Goal: Task Accomplishment & Management: Manage account settings

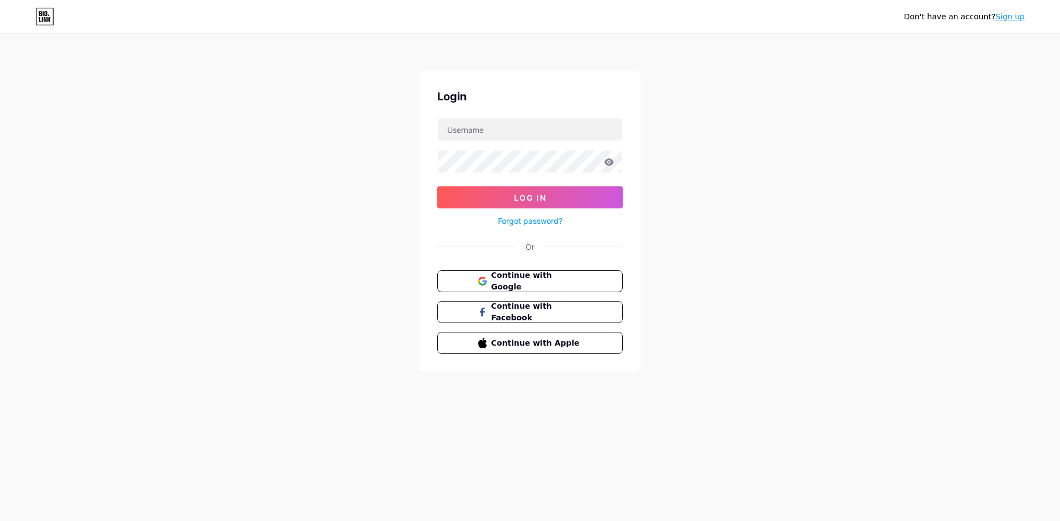
click at [555, 280] on span "Continue with Google" at bounding box center [536, 281] width 91 height 23
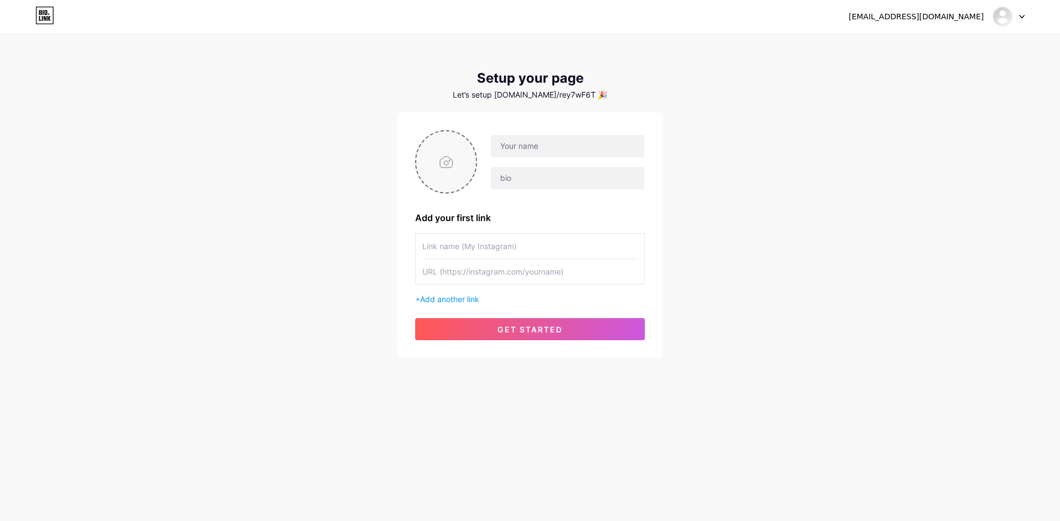
click at [443, 163] on input "file" at bounding box center [446, 161] width 60 height 61
type input "C:\fakepath\logo p4d.jpg"
click at [557, 148] on input "text" at bounding box center [567, 146] width 153 height 22
type input "PANEN4D"
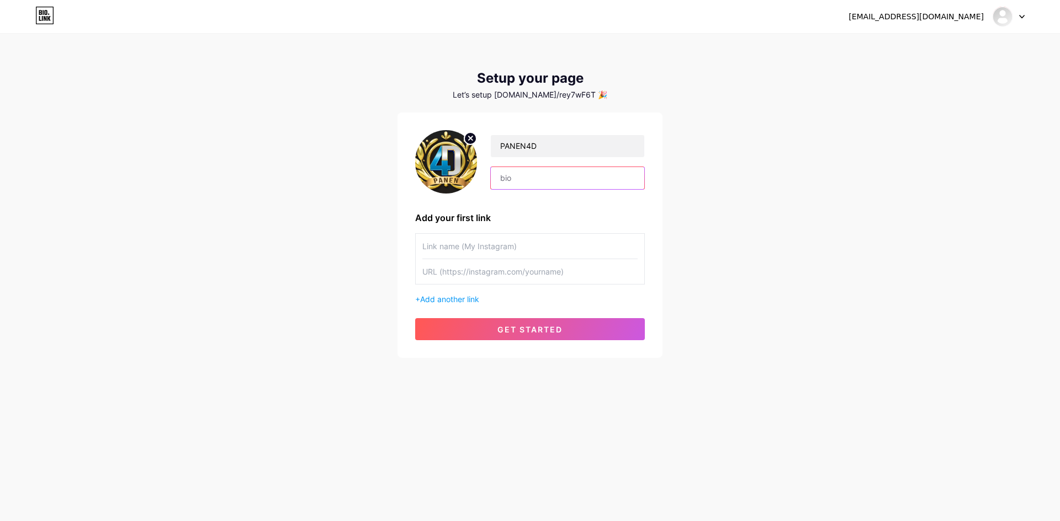
click at [533, 179] on input "text" at bounding box center [567, 178] width 153 height 22
click at [496, 247] on input "text" at bounding box center [529, 246] width 215 height 25
click at [504, 251] on input "text" at bounding box center [529, 246] width 215 height 25
click at [485, 275] on input "text" at bounding box center [529, 271] width 215 height 25
paste input "[URL][DOMAIN_NAME]"
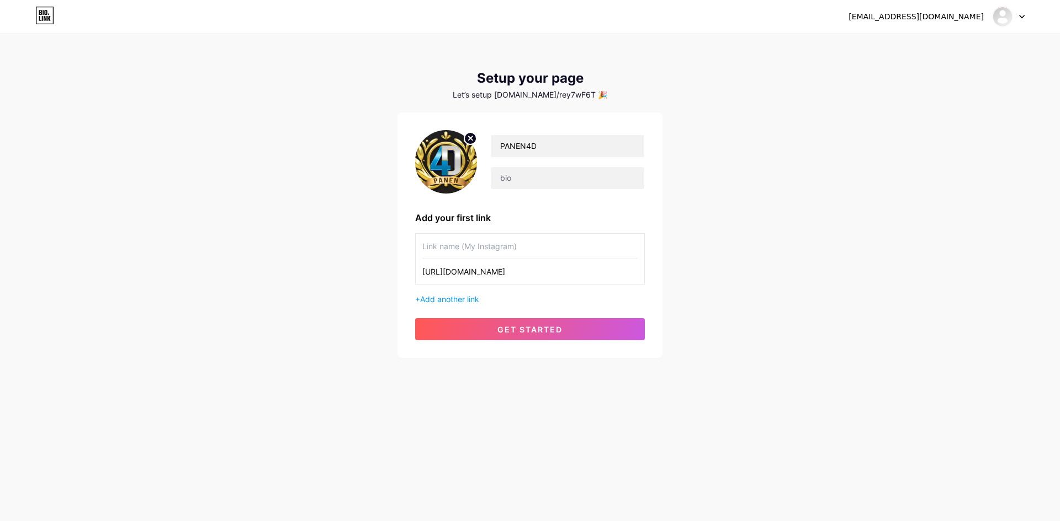
type input "[URL][DOMAIN_NAME]"
click at [499, 244] on input "text" at bounding box center [529, 246] width 215 height 25
type input "Link Daftar"
click at [453, 299] on span "Add another link" at bounding box center [449, 299] width 59 height 9
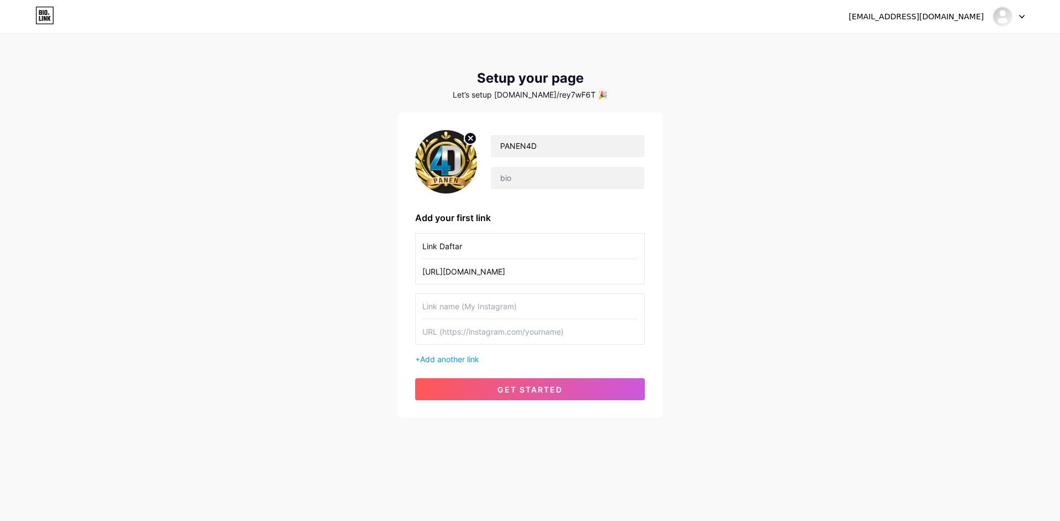
click at [471, 331] on input "text" at bounding box center [529, 332] width 215 height 25
paste input "[URL][DOMAIN_NAME]"
type input "[URL][DOMAIN_NAME]"
click at [475, 304] on input "text" at bounding box center [529, 306] width 215 height 25
type input "Link Alternatif"
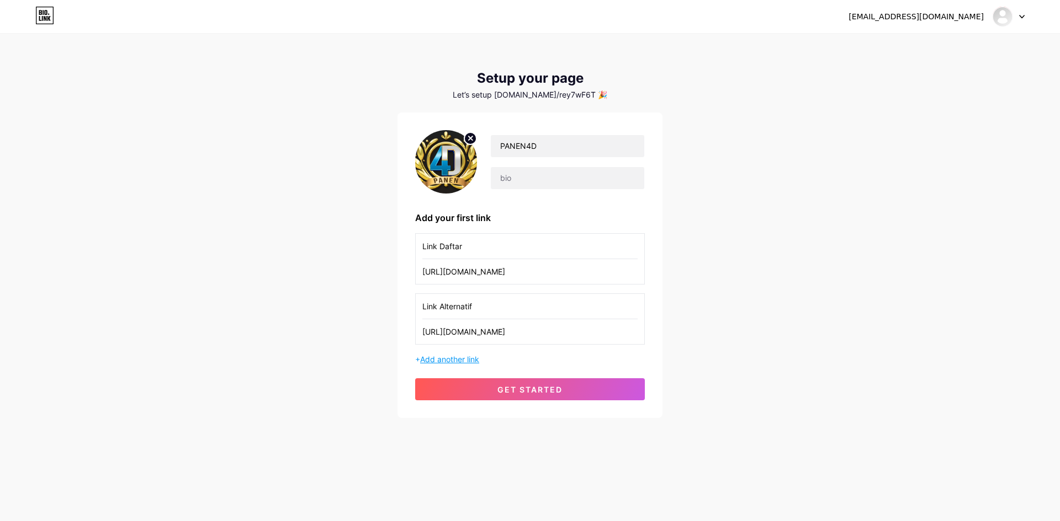
click at [474, 359] on span "Add another link" at bounding box center [449, 359] width 59 height 9
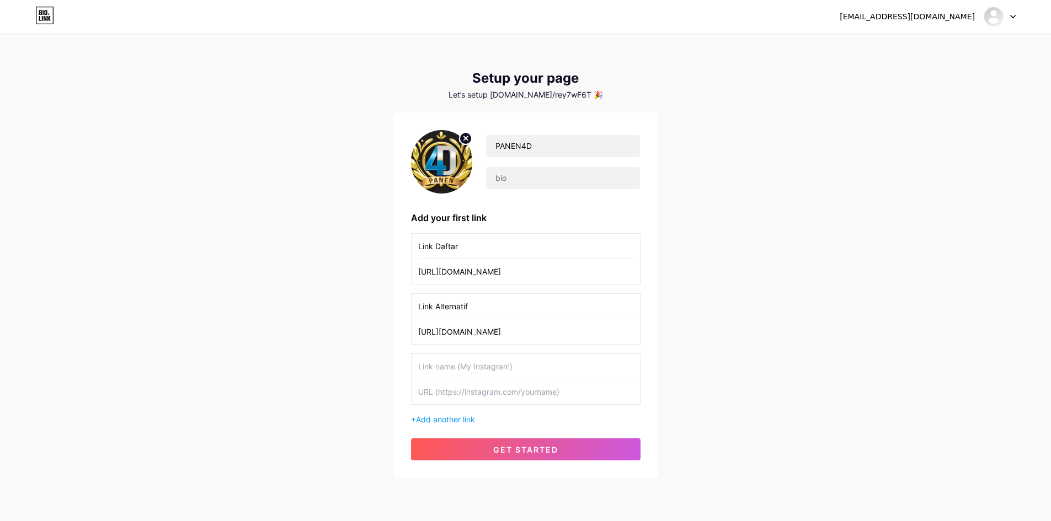
click at [470, 366] on input "text" at bounding box center [525, 366] width 215 height 25
click at [456, 308] on input "Link Alternatif" at bounding box center [525, 306] width 215 height 25
click at [455, 371] on input "text" at bounding box center [525, 366] width 215 height 25
paste input "[URL][DOMAIN_NAME]"
click at [455, 307] on input "Link Alternatif" at bounding box center [525, 306] width 215 height 25
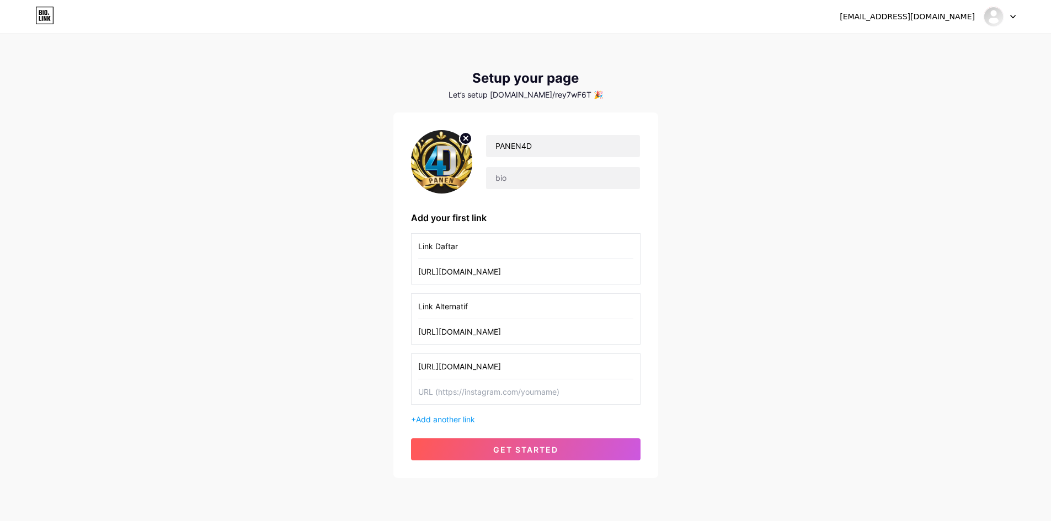
click at [473, 360] on input "[URL][DOMAIN_NAME]" at bounding box center [525, 366] width 215 height 25
paste input "Link Alternatif"
type input "Link Alternatif 2"
paste input "[URL][DOMAIN_NAME]"
click at [497, 394] on input "[URL][DOMAIN_NAME]" at bounding box center [525, 392] width 215 height 25
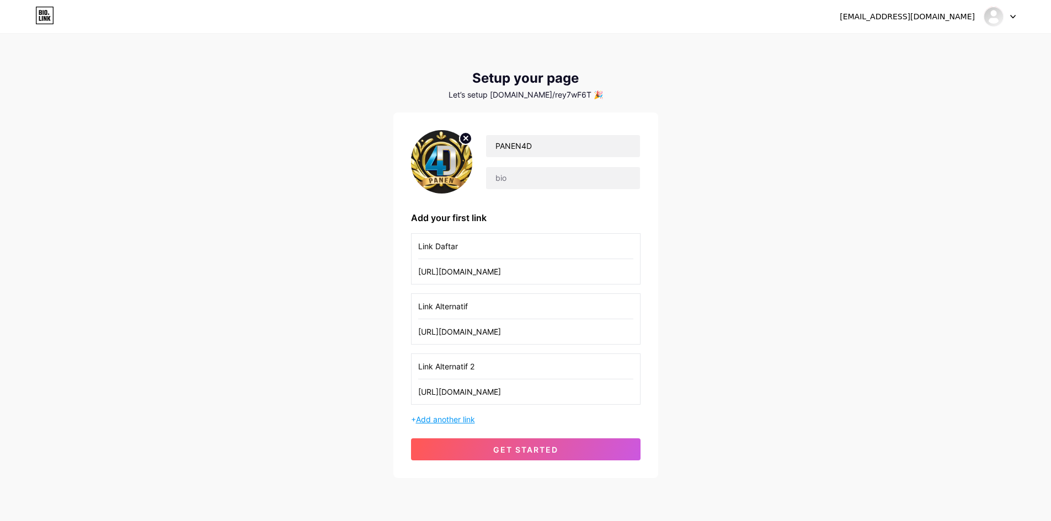
type input "[URL][DOMAIN_NAME]"
click at [456, 423] on span "Add another link" at bounding box center [445, 419] width 59 height 9
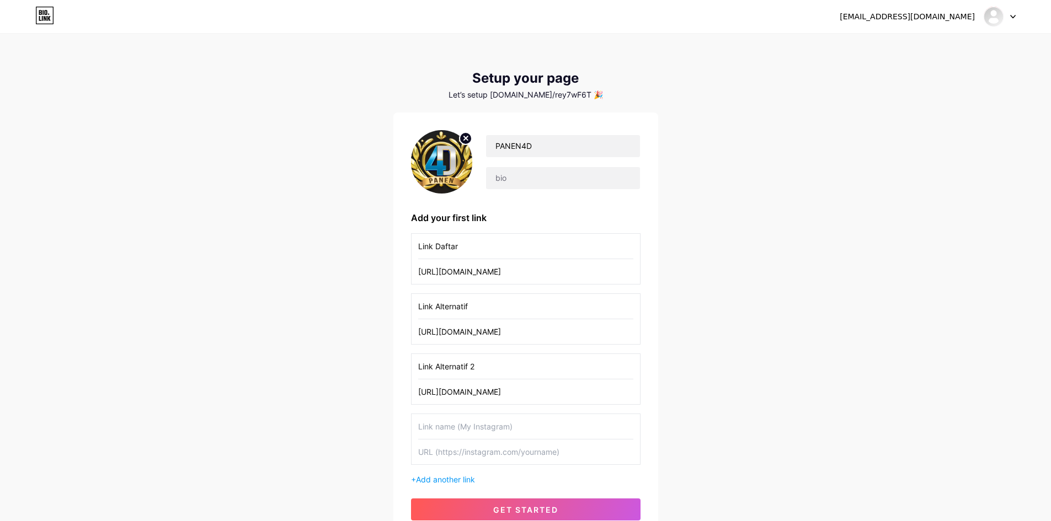
click at [489, 363] on input "Link Alternatif 2" at bounding box center [525, 366] width 215 height 25
paste input "Link Alternatif 2"
click at [483, 433] on input "text" at bounding box center [525, 426] width 215 height 25
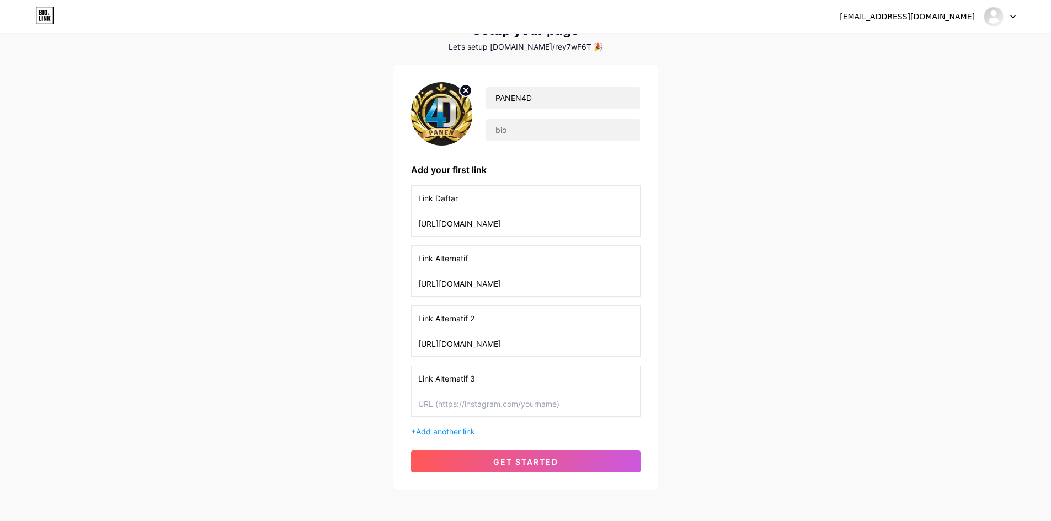
scroll to position [97, 0]
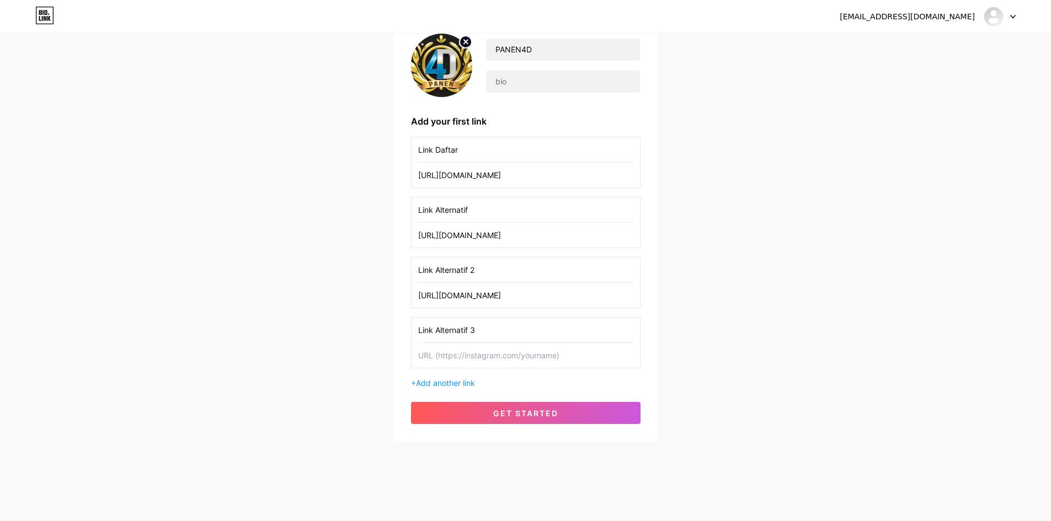
type input "Link Alternatif 3"
paste input "[URL][DOMAIN_NAME]"
click at [469, 353] on input "text" at bounding box center [525, 355] width 215 height 25
type input "[URL][DOMAIN_NAME]"
click at [455, 386] on span "Add another link" at bounding box center [445, 383] width 59 height 9
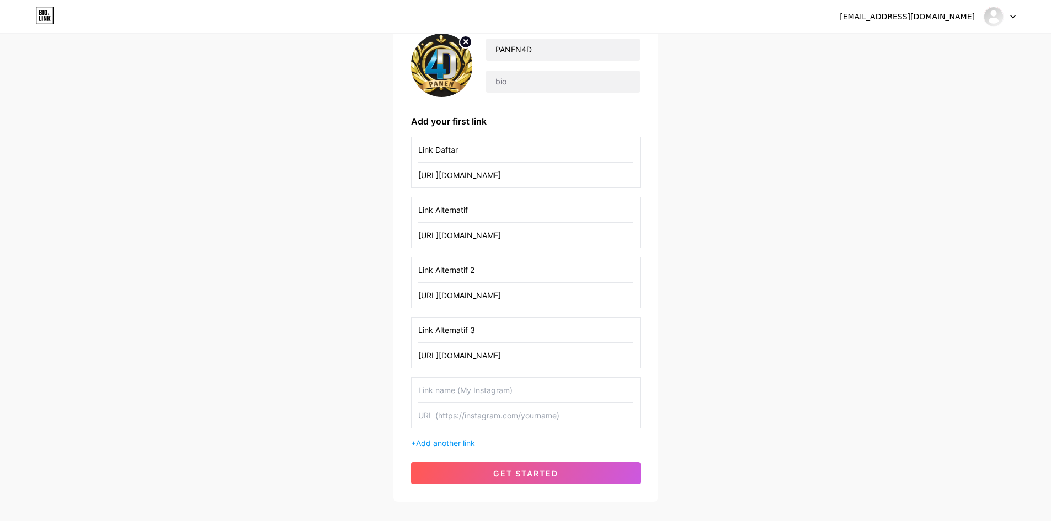
click at [479, 329] on input "Link Alternatif 3" at bounding box center [525, 330] width 215 height 25
click at [486, 393] on input "text" at bounding box center [525, 390] width 215 height 25
paste input "Link Alternatif 3"
type input "Link Alternatif 4"
click at [454, 419] on input "text" at bounding box center [525, 415] width 215 height 25
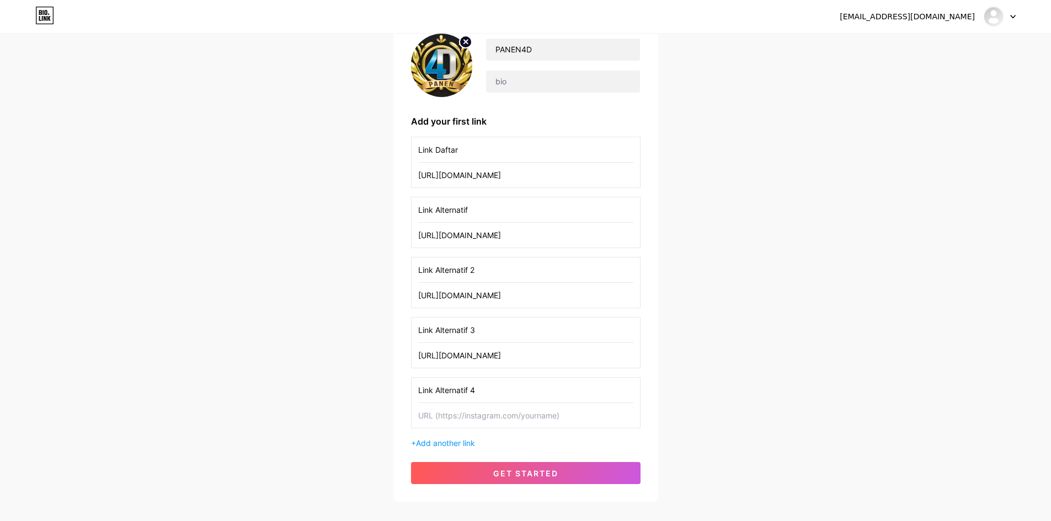
paste input "[URL][DOMAIN_NAME]"
type input "[URL][DOMAIN_NAME]"
click at [456, 445] on span "Add another link" at bounding box center [445, 443] width 59 height 9
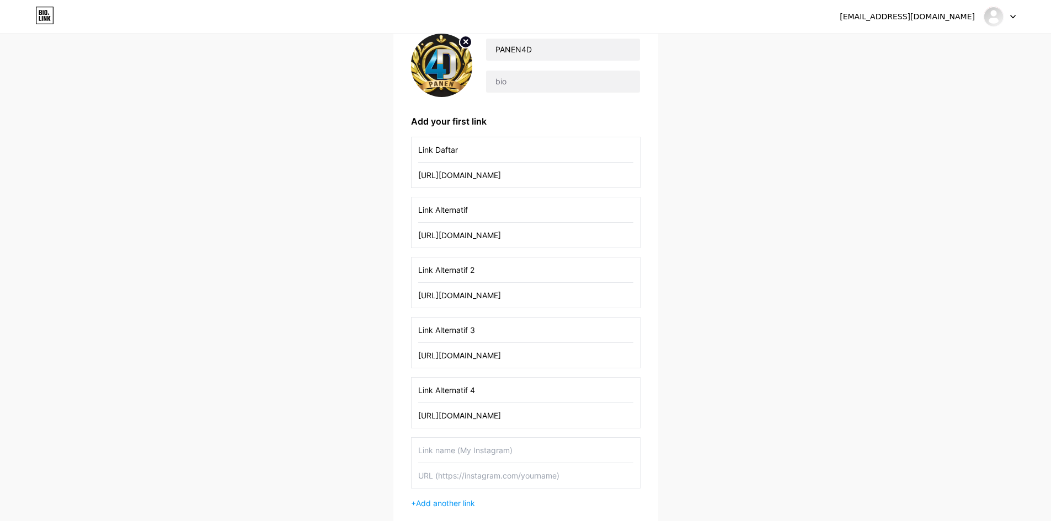
click at [488, 391] on input "Link Alternatif 4" at bounding box center [525, 390] width 215 height 25
click at [479, 454] on input "text" at bounding box center [525, 450] width 215 height 25
paste input "Link Alternatif 4"
type input "Link Alternatif 5"
click at [449, 482] on input "text" at bounding box center [525, 476] width 215 height 25
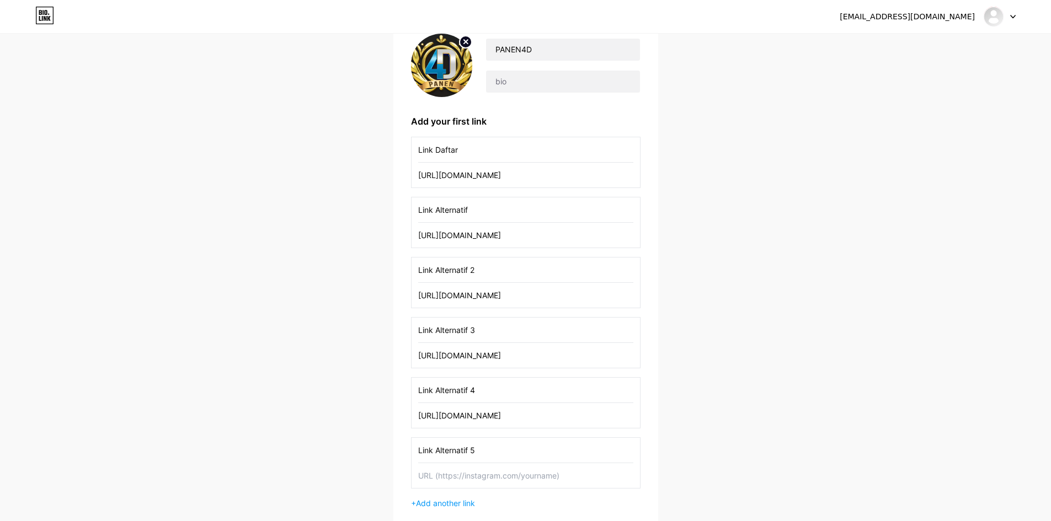
paste input "[URL][DOMAIN_NAME]"
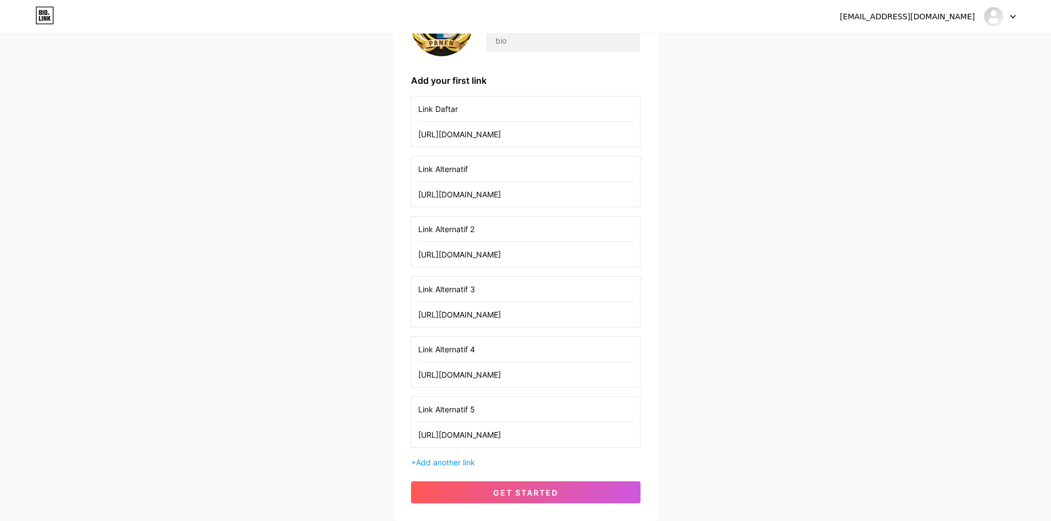
scroll to position [207, 0]
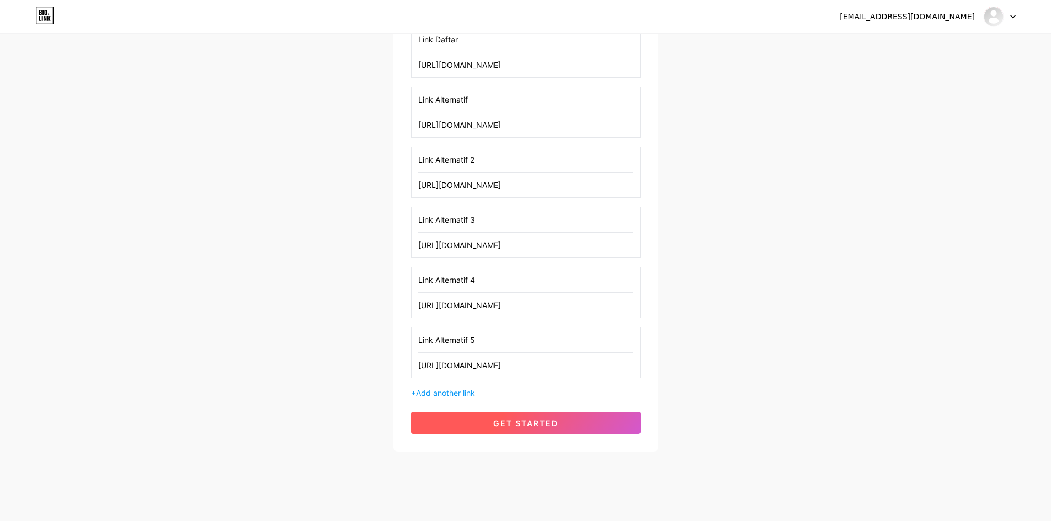
type input "[URL][DOMAIN_NAME]"
click at [542, 426] on span "get started" at bounding box center [525, 423] width 65 height 9
click at [540, 425] on span "get started" at bounding box center [525, 423] width 65 height 9
click at [540, 424] on span "get started" at bounding box center [525, 423] width 65 height 9
click at [555, 429] on button "get started" at bounding box center [526, 423] width 230 height 22
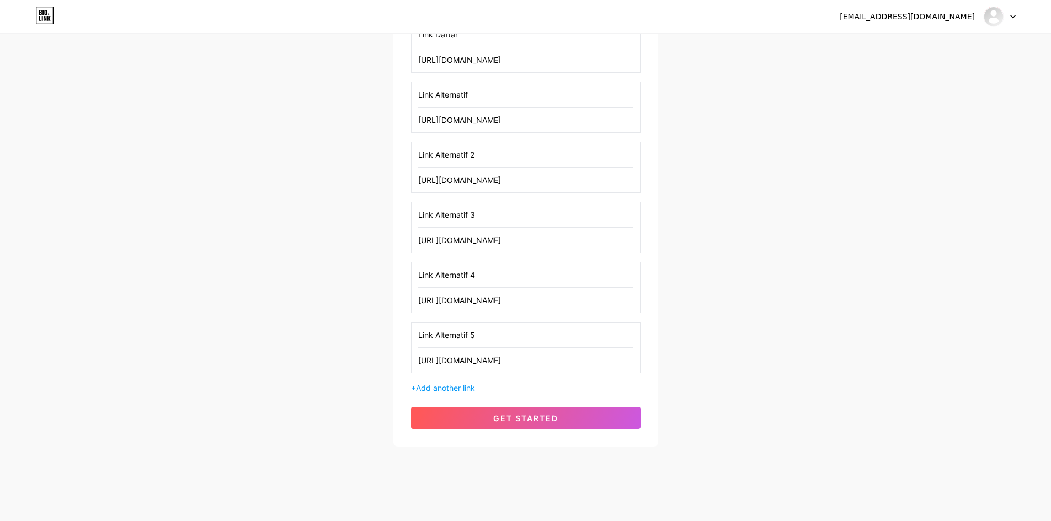
scroll to position [217, 0]
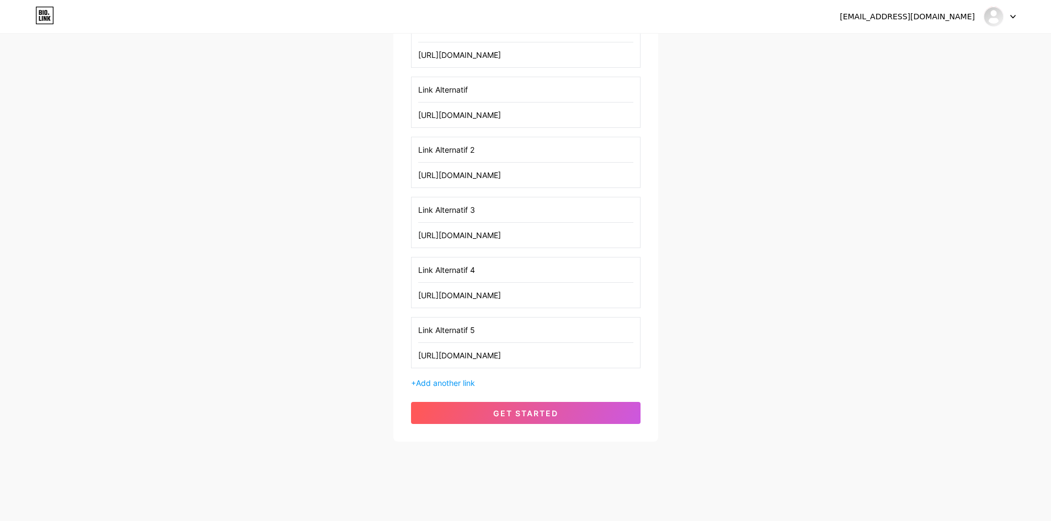
click at [1011, 18] on icon at bounding box center [1013, 17] width 6 height 4
click at [878, 205] on div "[EMAIL_ADDRESS][DOMAIN_NAME] Dashboard Logout Setup your page Let’s setup [DOMA…" at bounding box center [525, 130] width 1051 height 694
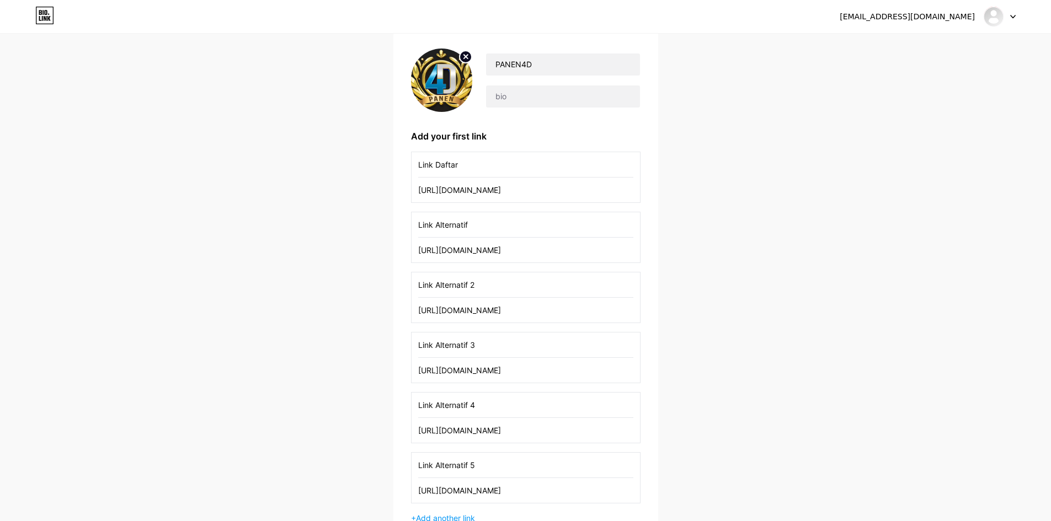
scroll to position [0, 0]
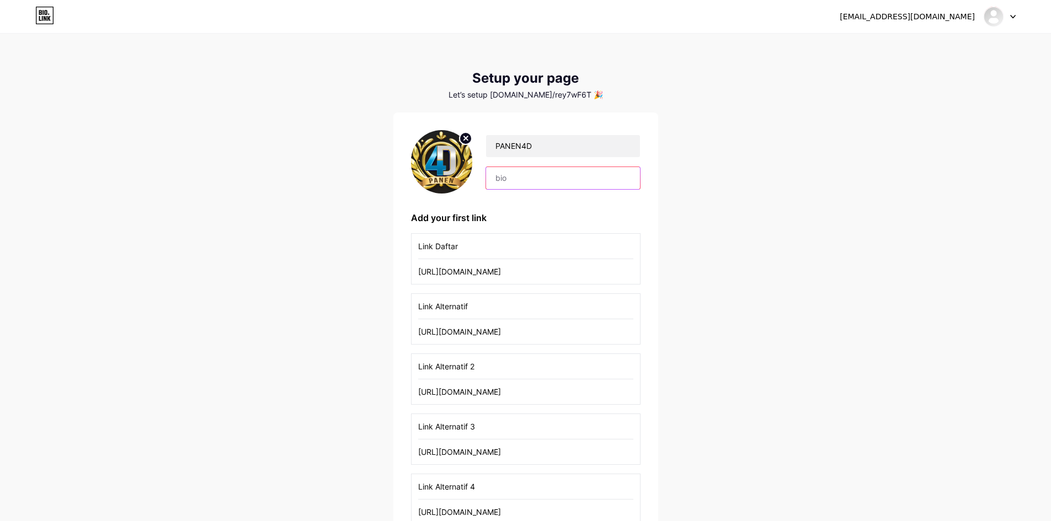
click at [520, 184] on input "text" at bounding box center [562, 178] width 153 height 22
type input "p"
click at [796, 264] on div "[EMAIL_ADDRESS][DOMAIN_NAME] Dashboard Logout Setup your page Let’s setup [DOMA…" at bounding box center [525, 347] width 1051 height 694
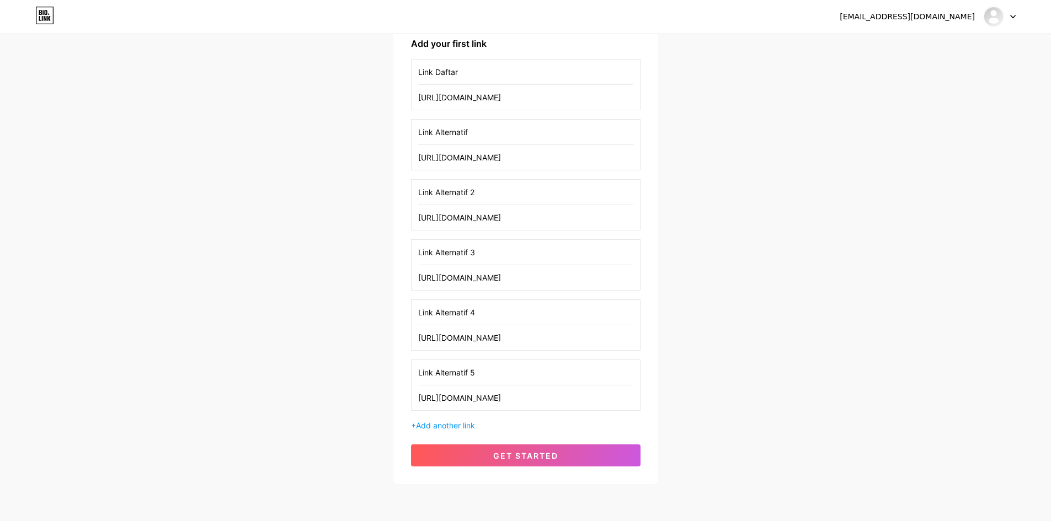
scroll to position [217, 0]
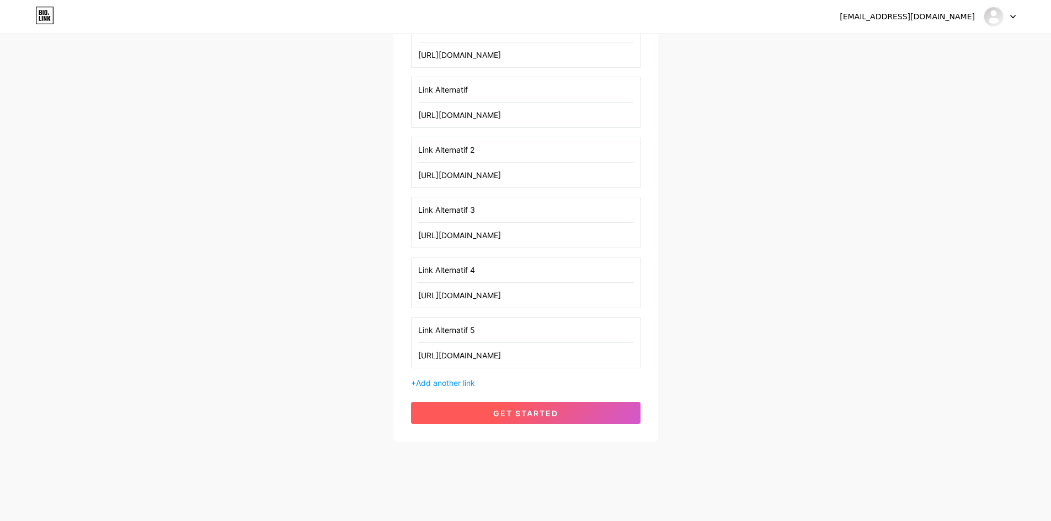
click at [494, 417] on span "get started" at bounding box center [525, 413] width 65 height 9
click at [596, 418] on button "get started" at bounding box center [526, 413] width 230 height 22
click at [596, 412] on button "get started" at bounding box center [526, 413] width 230 height 22
click at [604, 401] on div "PANEN4D p Add your first link Link Daftar [URL][DOMAIN_NAME] Link Alternatif [U…" at bounding box center [526, 168] width 230 height 511
click at [621, 411] on button "get started" at bounding box center [526, 413] width 230 height 22
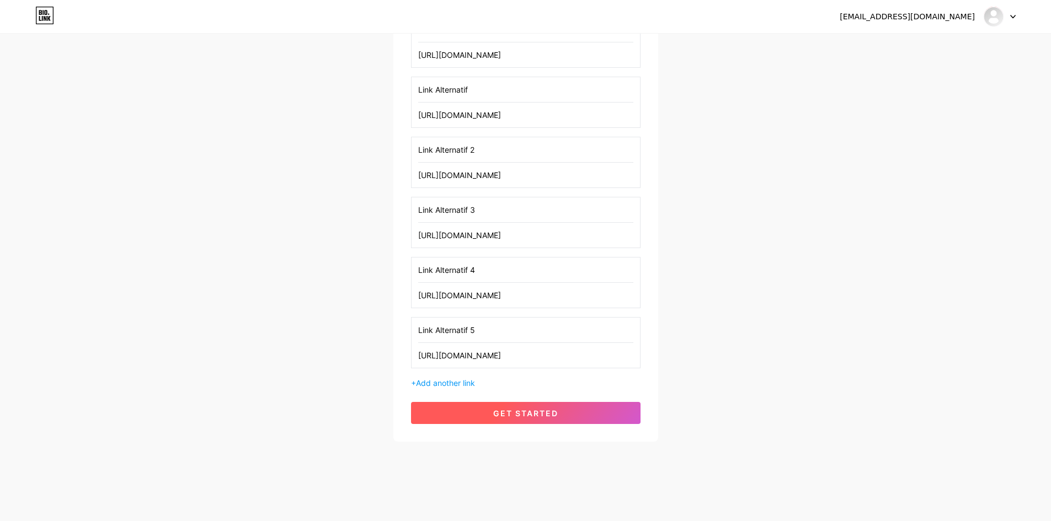
click at [536, 422] on button "get started" at bounding box center [526, 413] width 230 height 22
click at [566, 56] on input "[URL][DOMAIN_NAME]" at bounding box center [525, 54] width 215 height 25
click at [545, 413] on span "get started" at bounding box center [525, 413] width 65 height 9
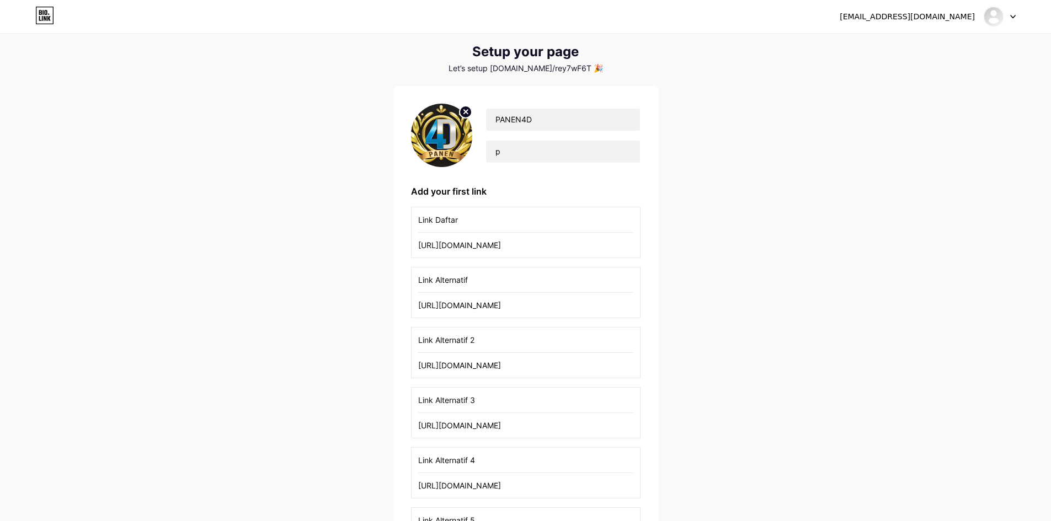
scroll to position [0, 0]
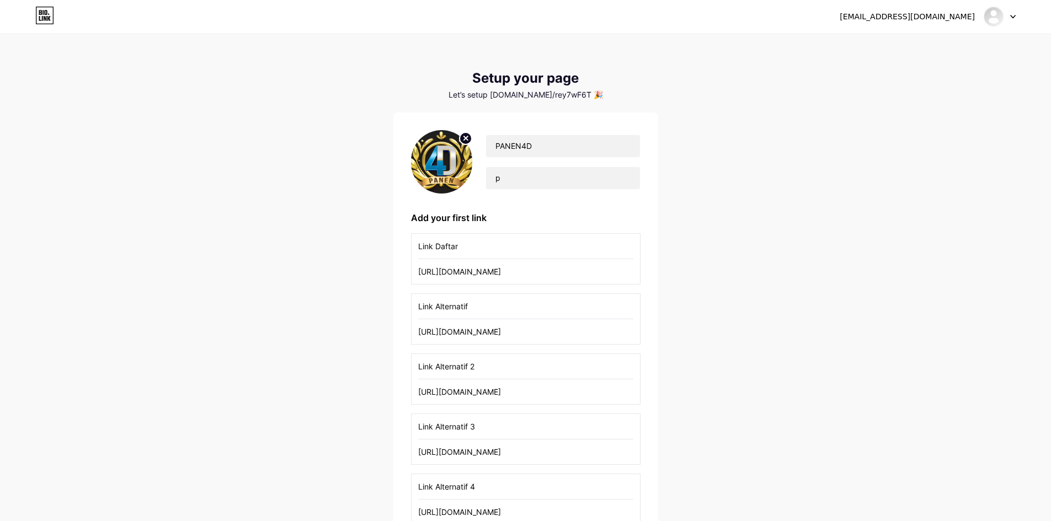
click at [557, 272] on input "[URL][DOMAIN_NAME]" at bounding box center [525, 271] width 215 height 25
click at [539, 280] on input "[URL][DOMAIN_NAME]" at bounding box center [525, 271] width 215 height 25
click at [539, 275] on input "[URL][DOMAIN_NAME]" at bounding box center [525, 271] width 215 height 25
click at [579, 273] on input "[URL][DOMAIN_NAME]" at bounding box center [525, 271] width 215 height 25
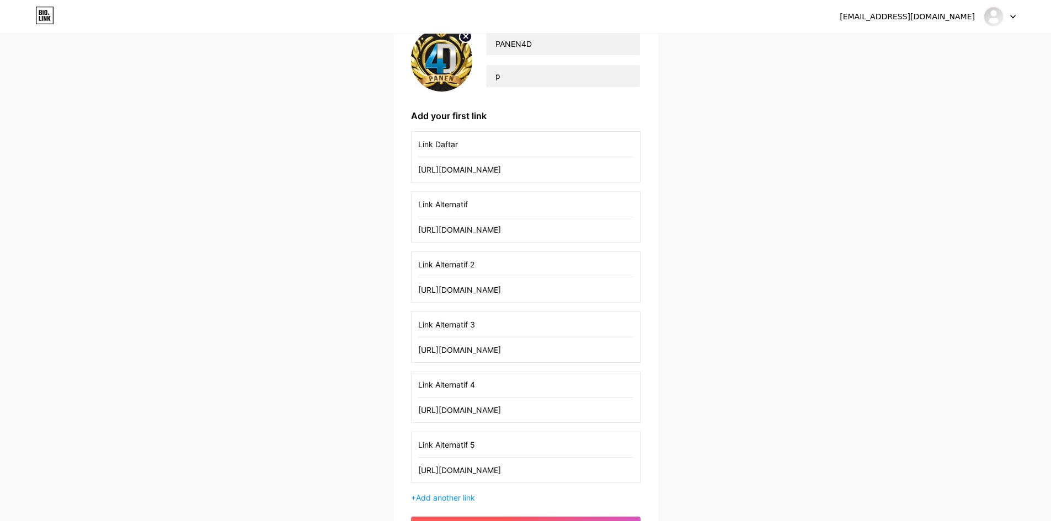
scroll to position [217, 0]
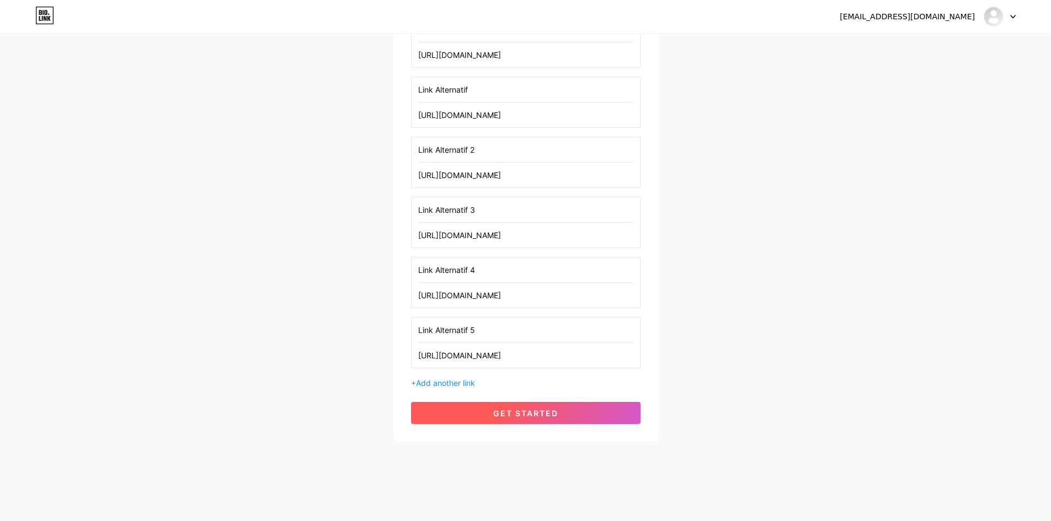
click at [555, 412] on span "get started" at bounding box center [525, 413] width 65 height 9
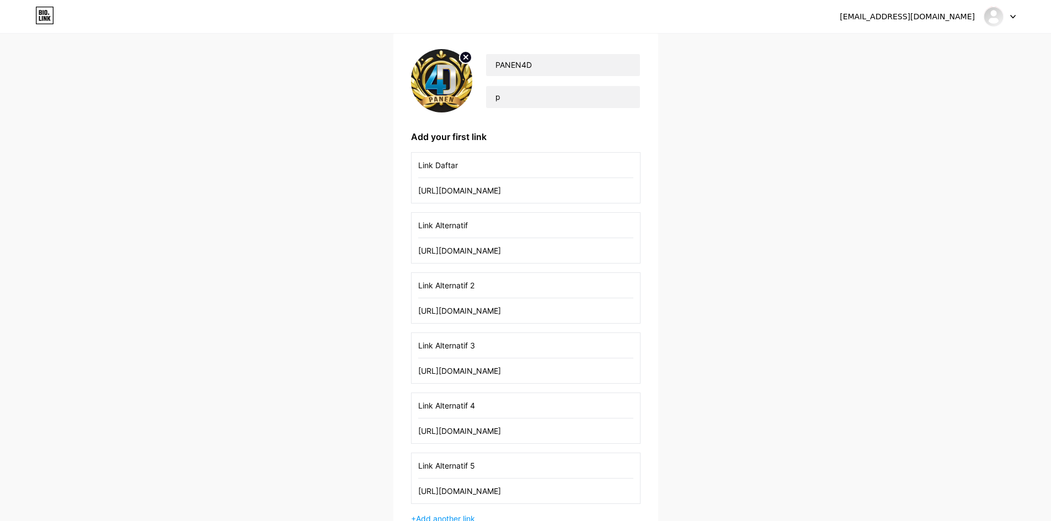
scroll to position [0, 0]
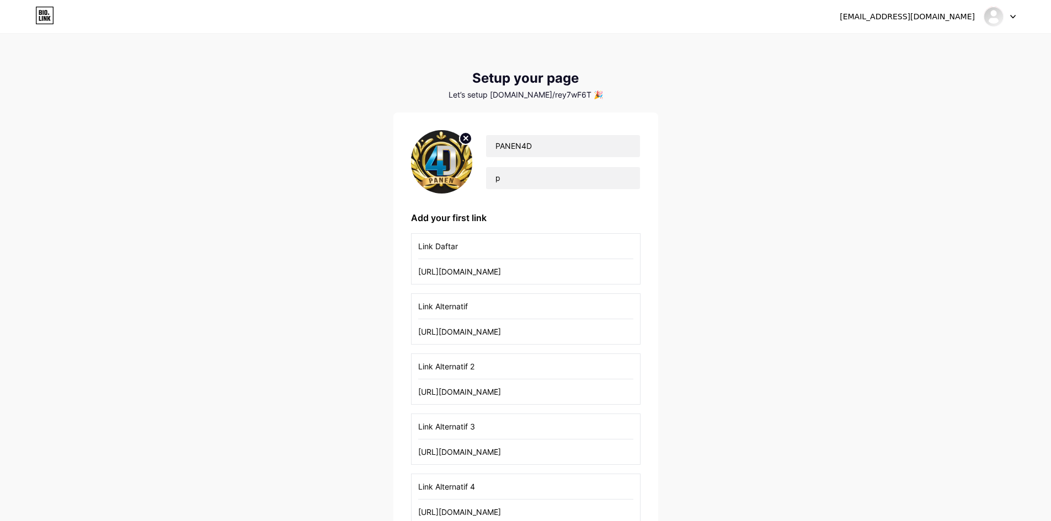
click at [582, 272] on input "[URL][DOMAIN_NAME]" at bounding box center [525, 271] width 215 height 25
click at [581, 270] on input "[URL][DOMAIN_NAME]" at bounding box center [525, 271] width 215 height 25
click at [552, 274] on input "[URL][DOMAIN_NAME]" at bounding box center [525, 271] width 215 height 25
